Goal: Information Seeking & Learning: Learn about a topic

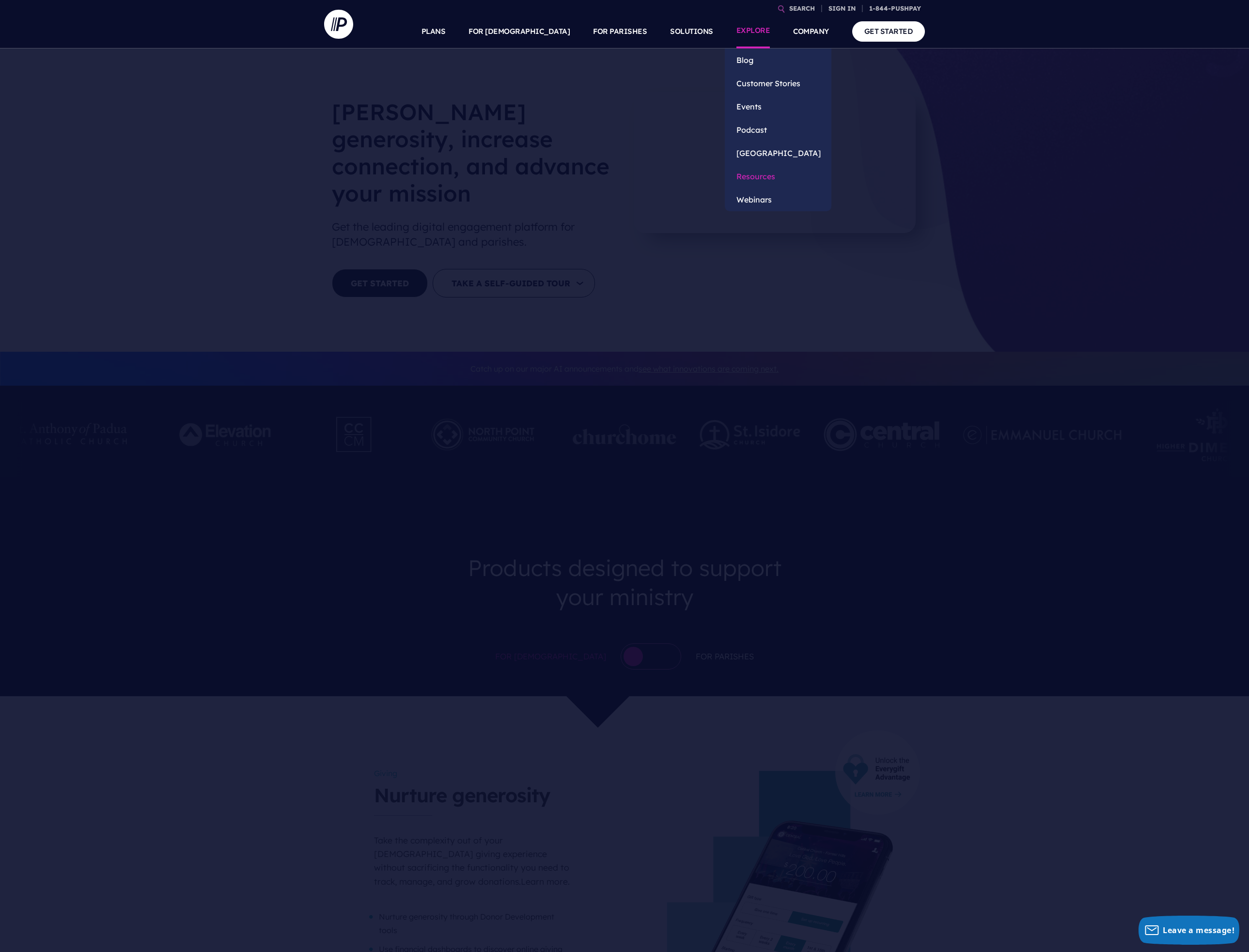
click at [749, 175] on link "Resources" at bounding box center [778, 176] width 107 height 23
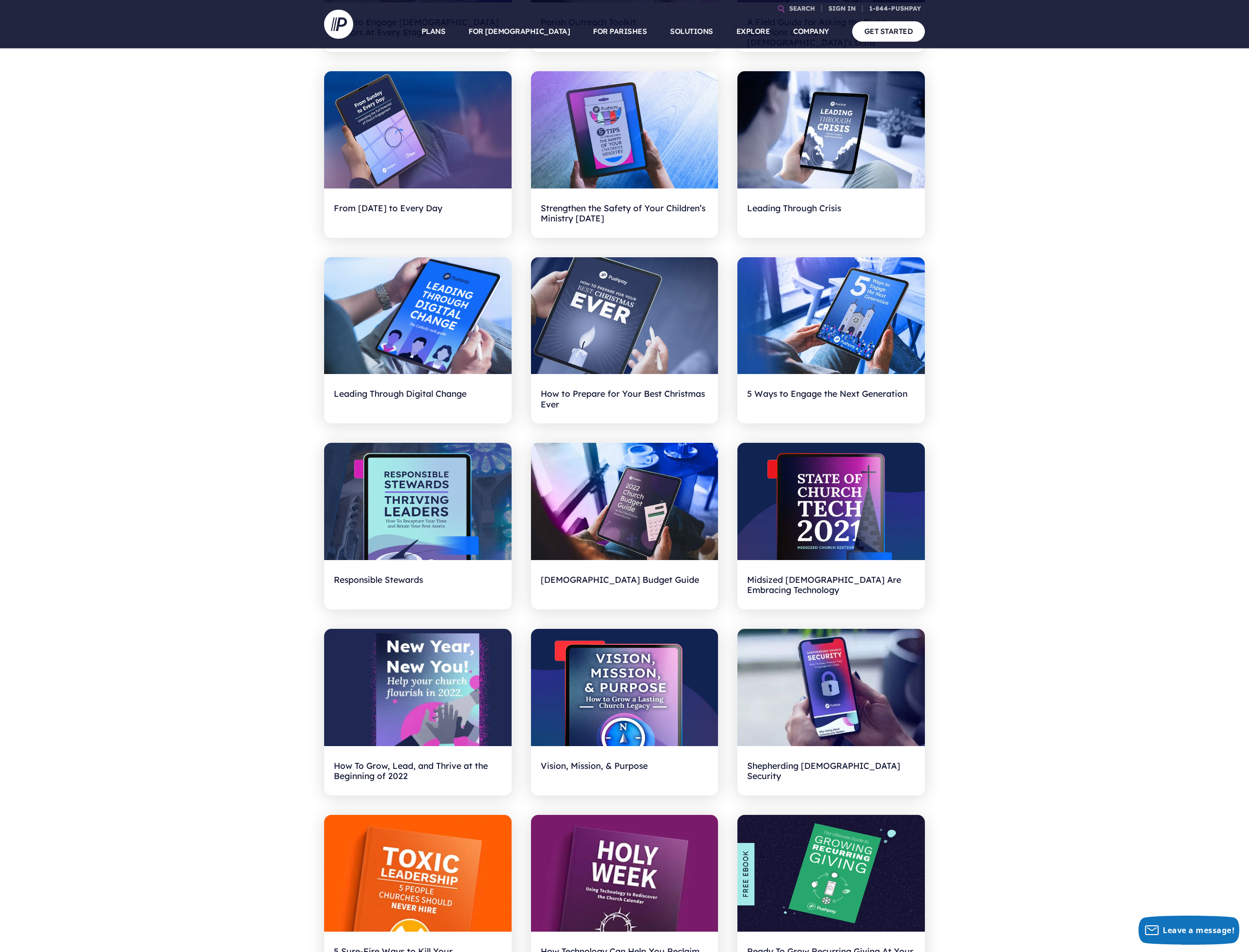
scroll to position [776, 0]
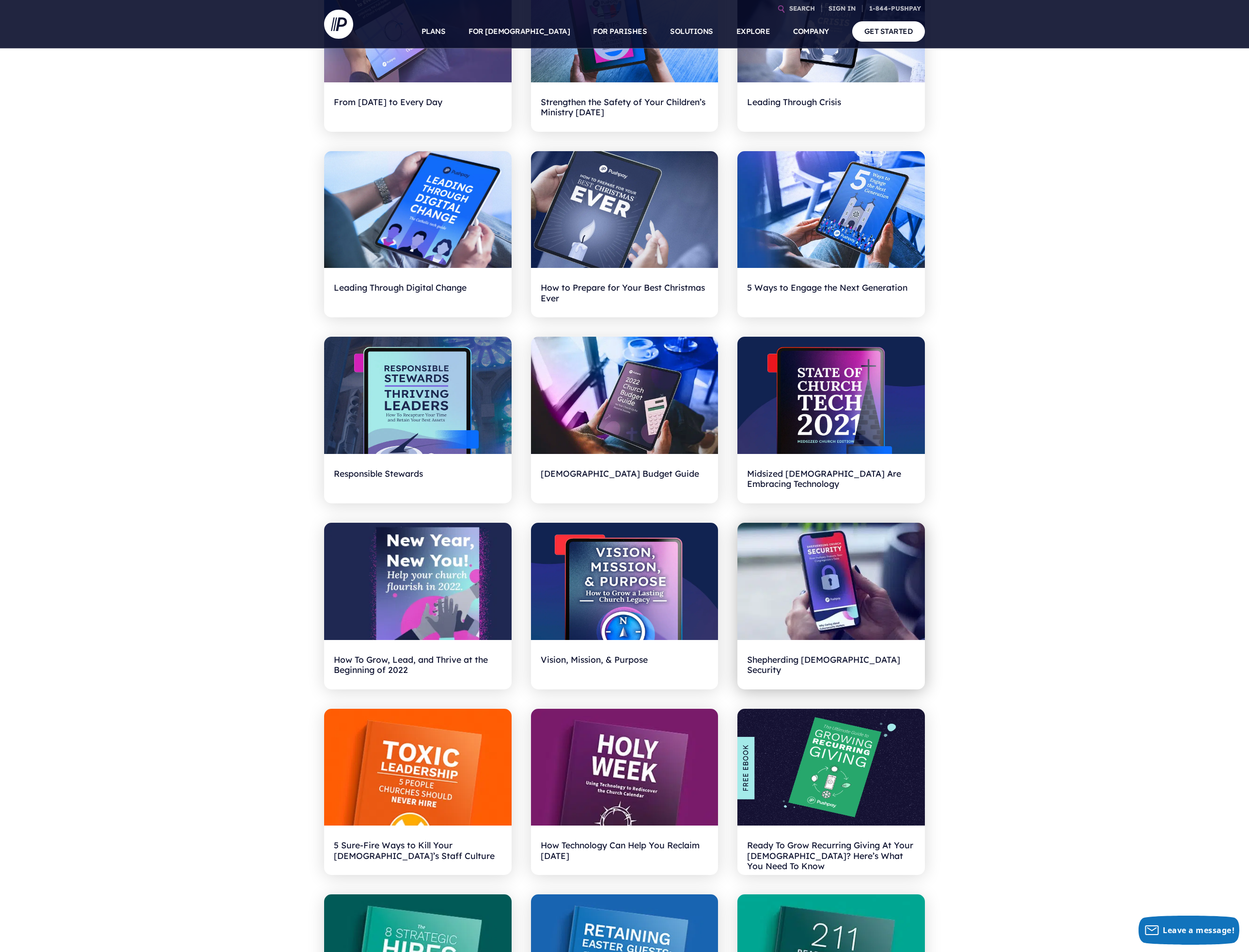
click at [775, 664] on h2 "Shepherding [DEMOGRAPHIC_DATA] Security" at bounding box center [831, 664] width 168 height 30
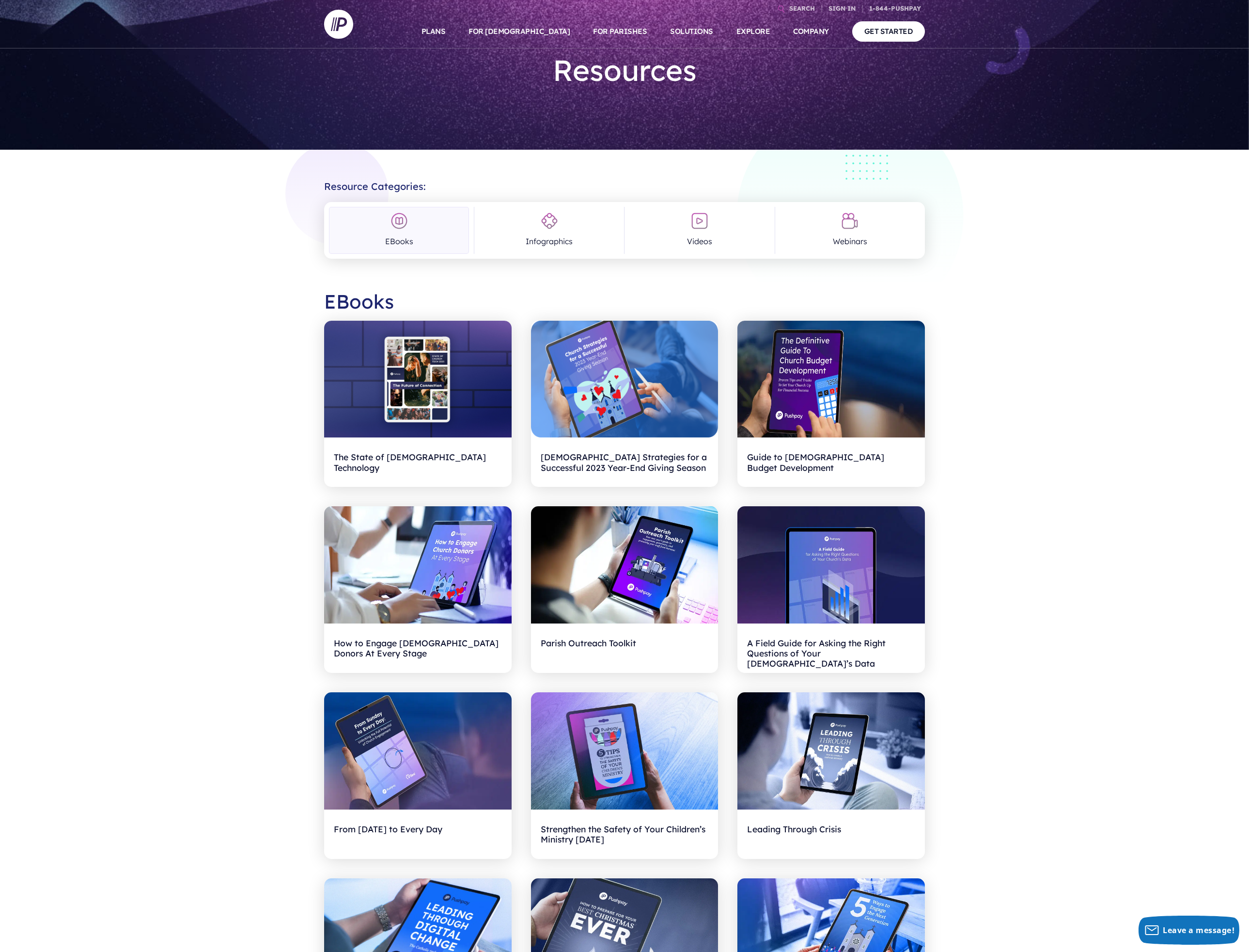
scroll to position [45, 0]
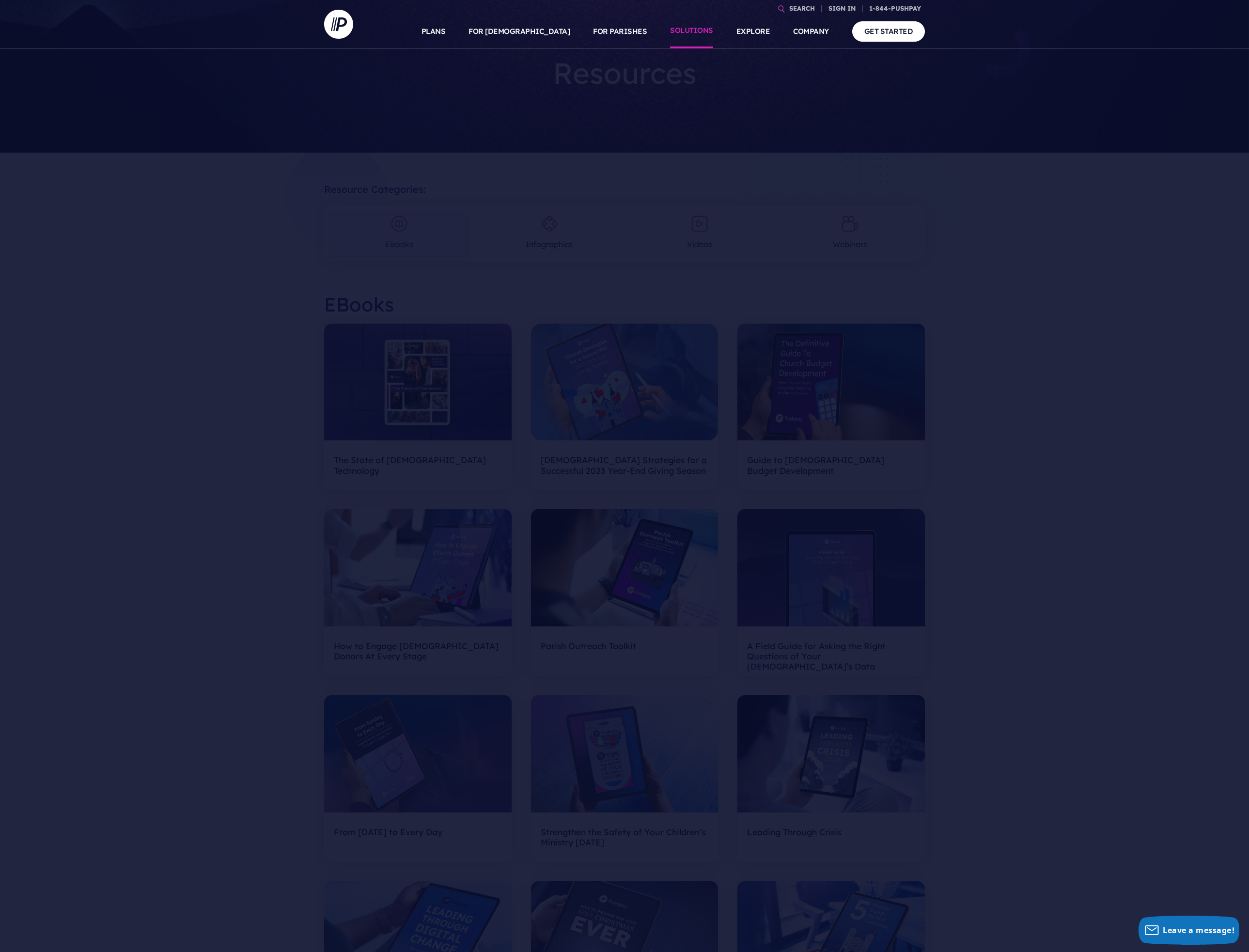
click at [684, 28] on link "SOLUTIONS" at bounding box center [691, 31] width 43 height 34
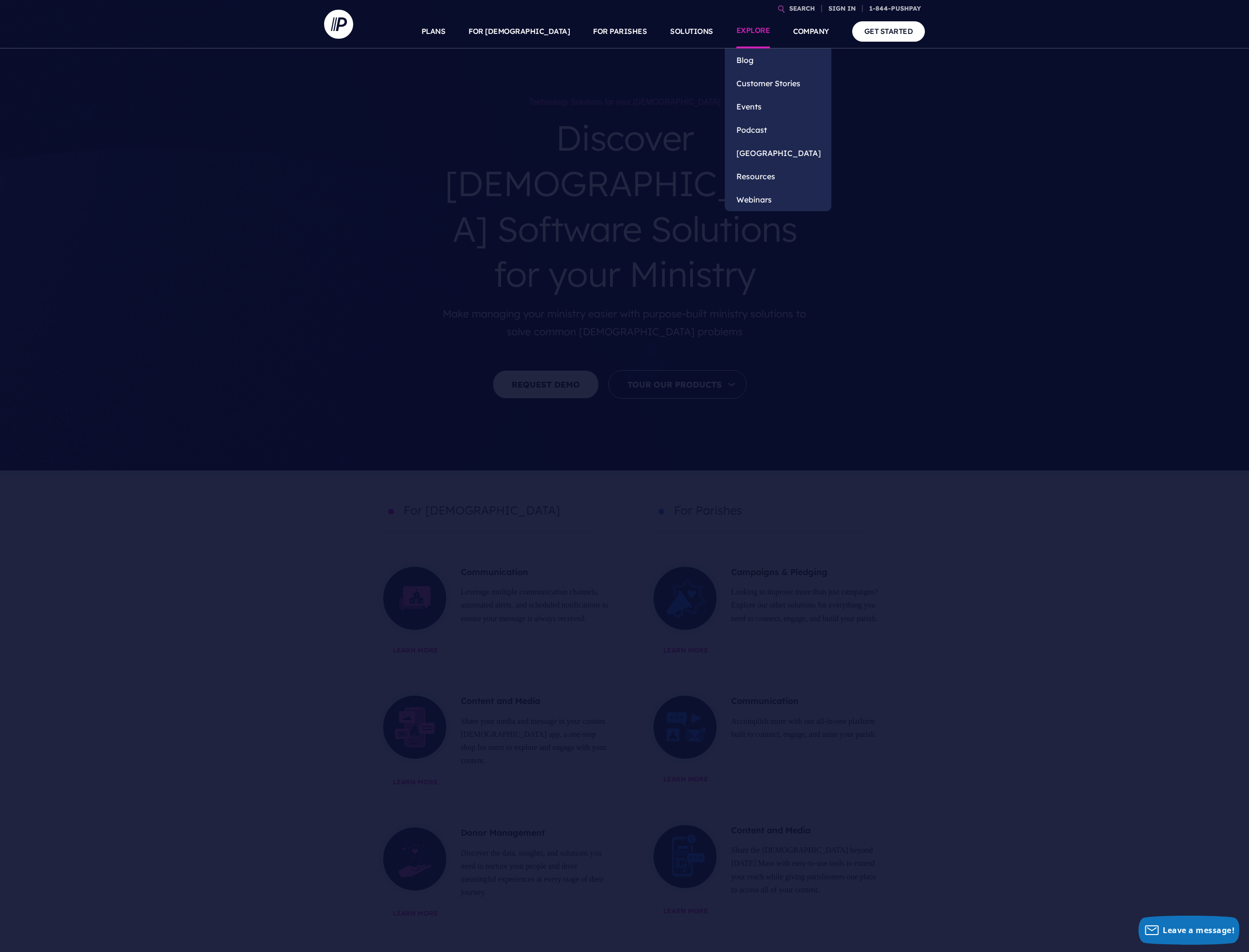
click at [766, 27] on link "EXPLORE" at bounding box center [753, 31] width 34 height 34
click at [791, 152] on link "[GEOGRAPHIC_DATA]" at bounding box center [778, 153] width 107 height 23
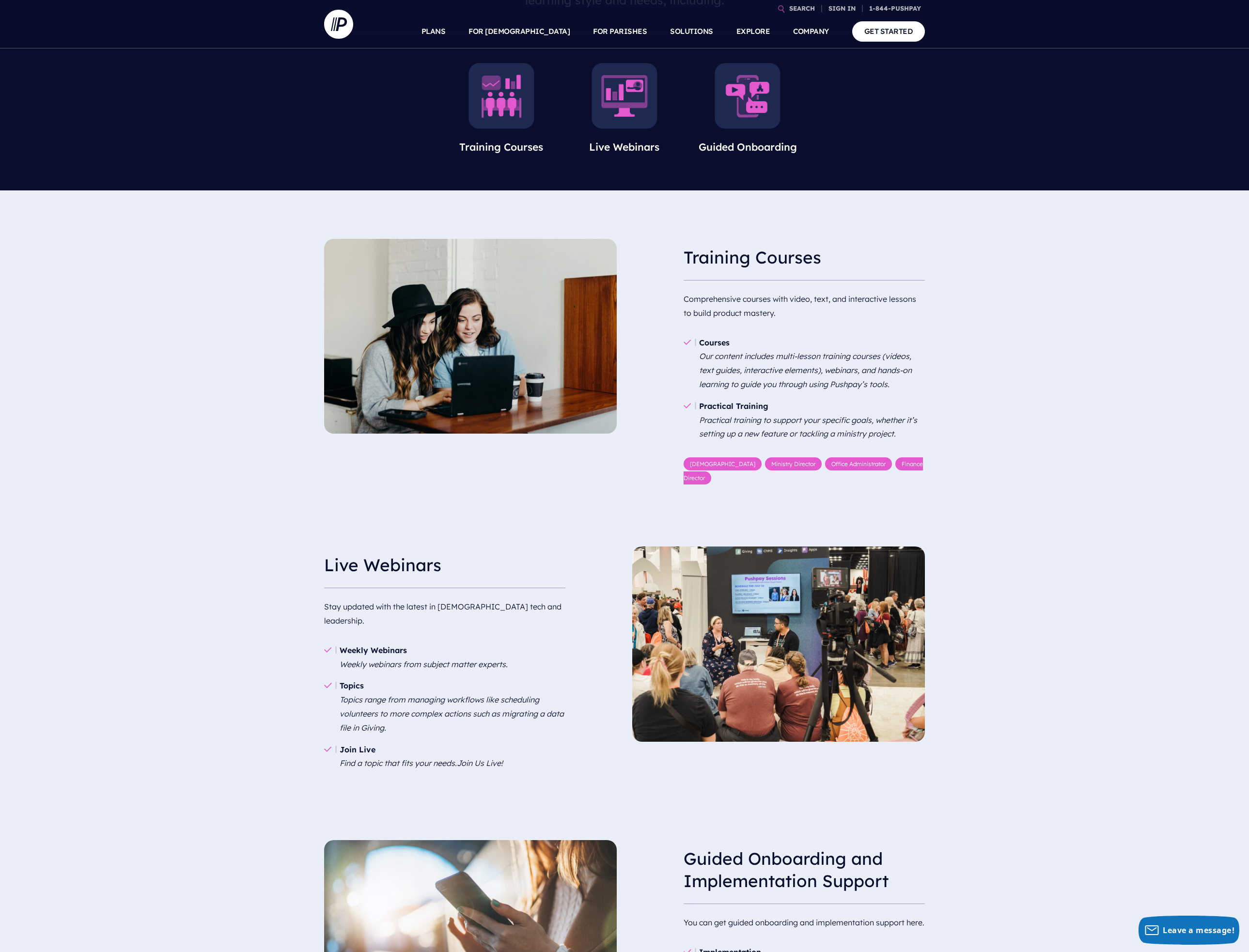
scroll to position [97, 0]
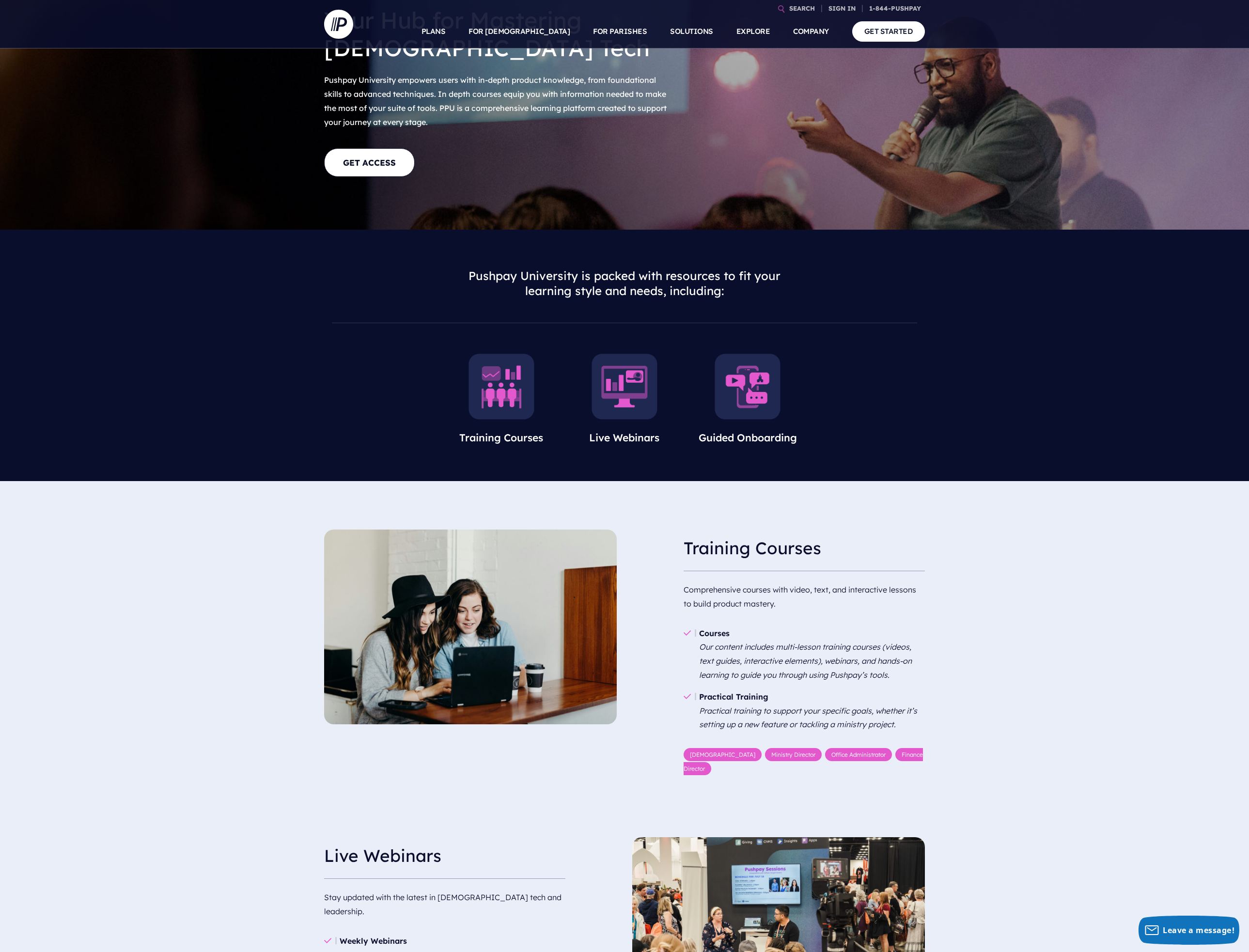
click at [514, 388] on img at bounding box center [501, 386] width 66 height 66
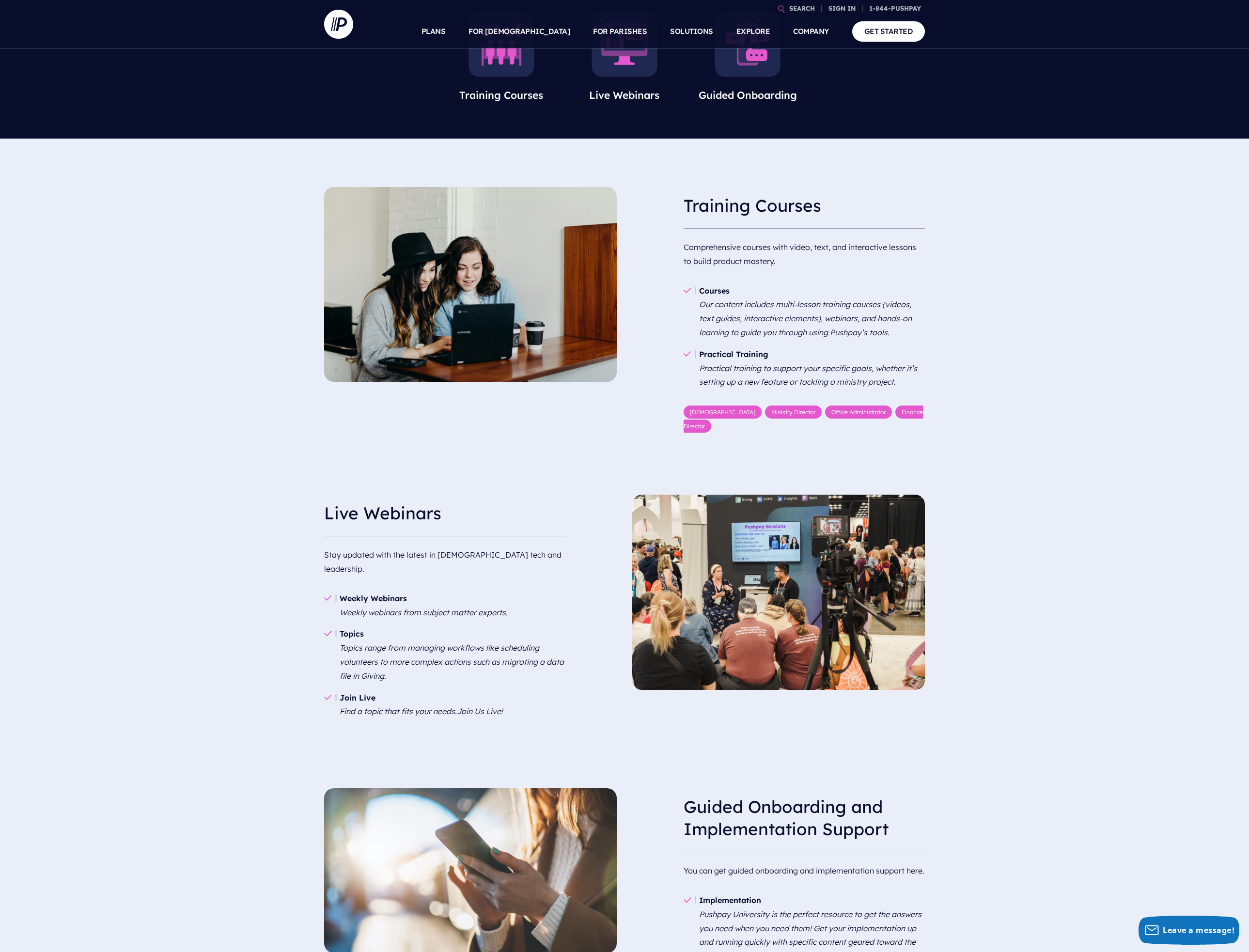
scroll to position [385, 0]
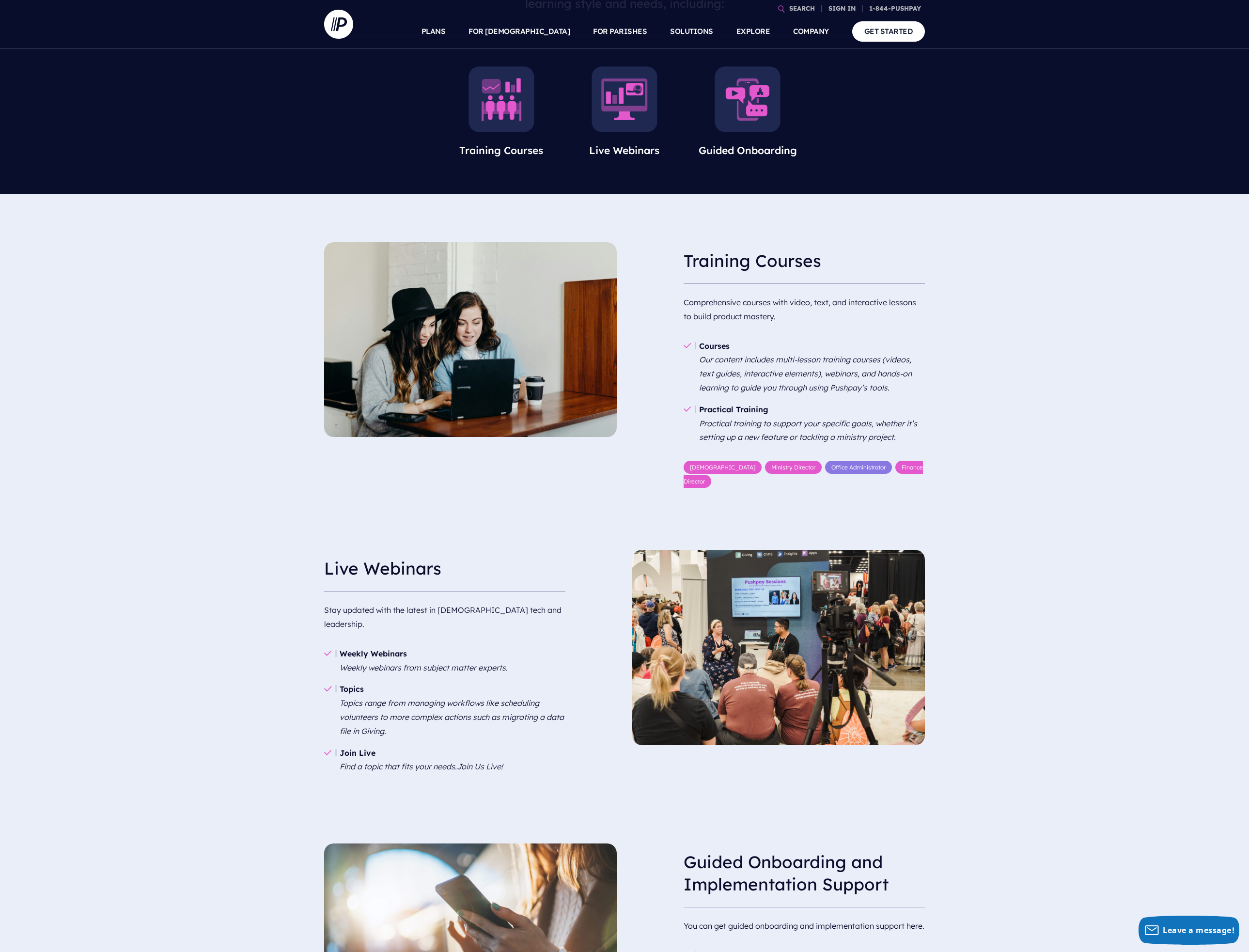
click at [825, 465] on link "Office Administrator" at bounding box center [858, 467] width 67 height 13
